Goal: Check status: Check status

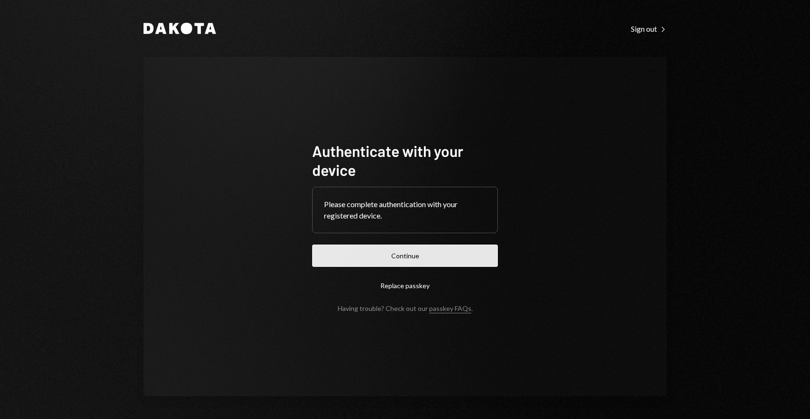
click at [424, 249] on button "Continue" at bounding box center [405, 255] width 186 height 22
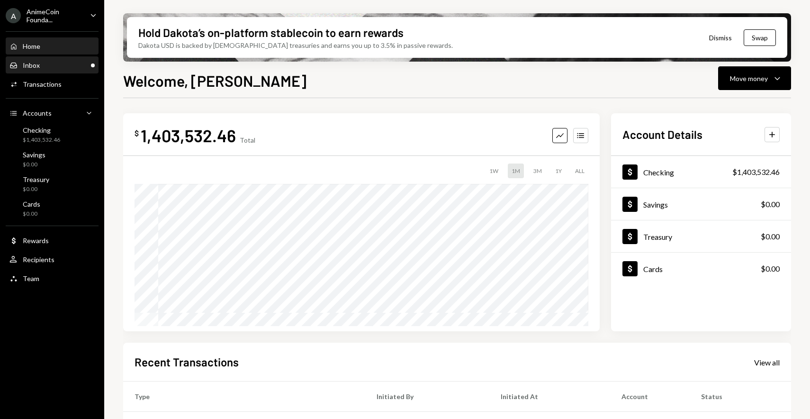
click at [68, 61] on div "Inbox Inbox" at bounding box center [51, 65] width 85 height 9
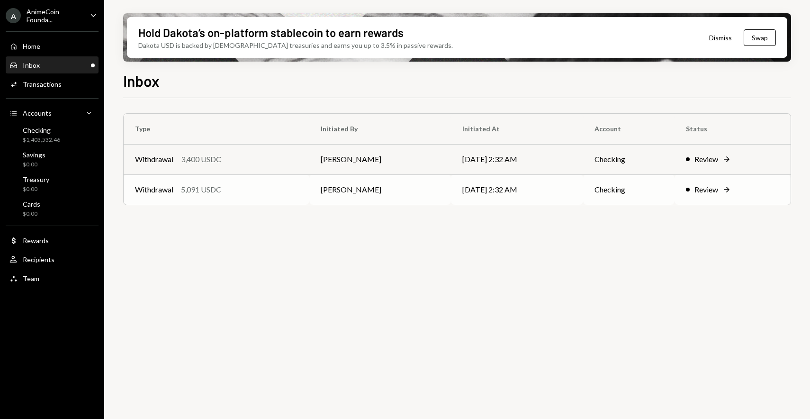
click at [249, 187] on div "Withdrawal 5,091 USDC" at bounding box center [216, 189] width 163 height 11
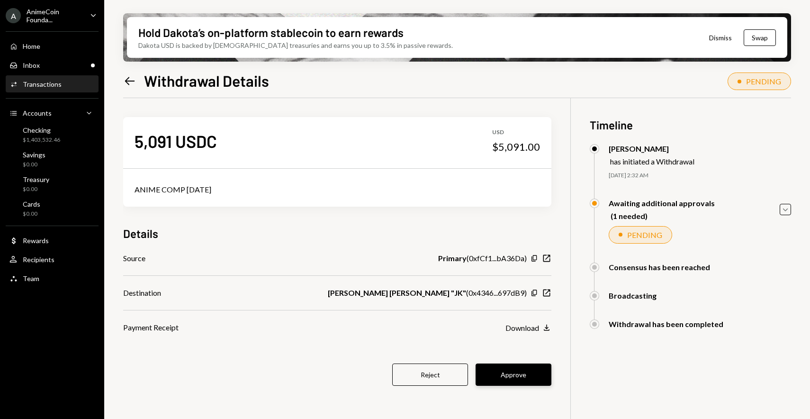
click at [511, 372] on button "Approve" at bounding box center [514, 374] width 76 height 22
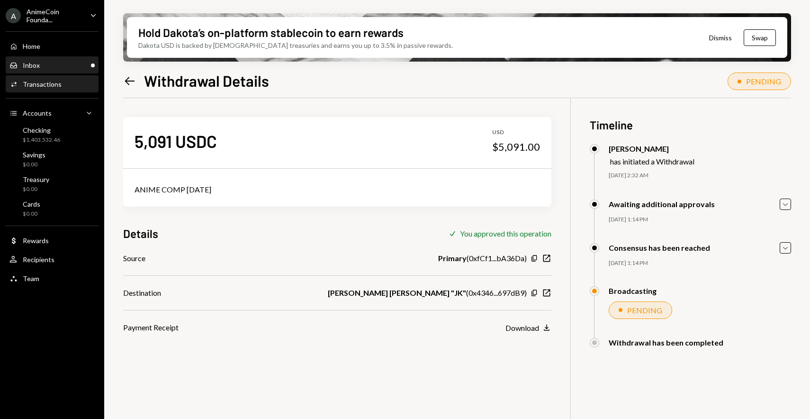
click at [73, 57] on div "Inbox Inbox" at bounding box center [51, 65] width 85 height 16
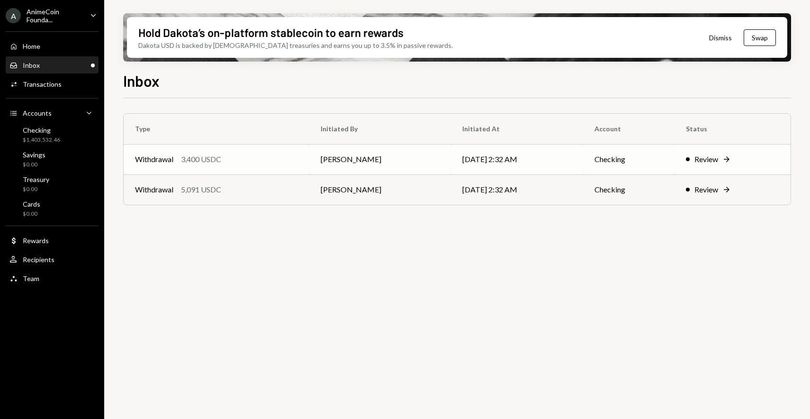
click at [251, 153] on td "Withdrawal 3,400 USDC" at bounding box center [217, 159] width 186 height 30
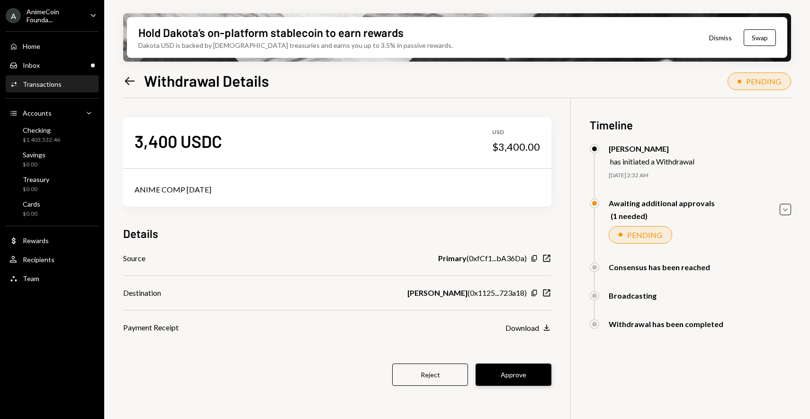
click at [530, 375] on button "Approve" at bounding box center [514, 374] width 76 height 22
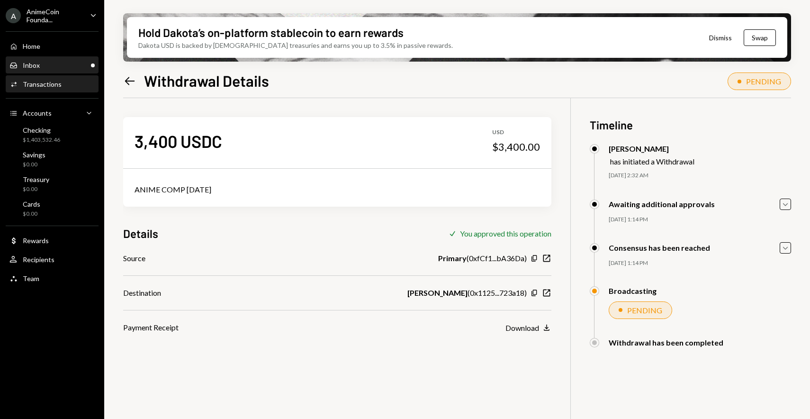
click at [73, 66] on div "Inbox Inbox" at bounding box center [51, 65] width 85 height 9
